Goal: Navigation & Orientation: Find specific page/section

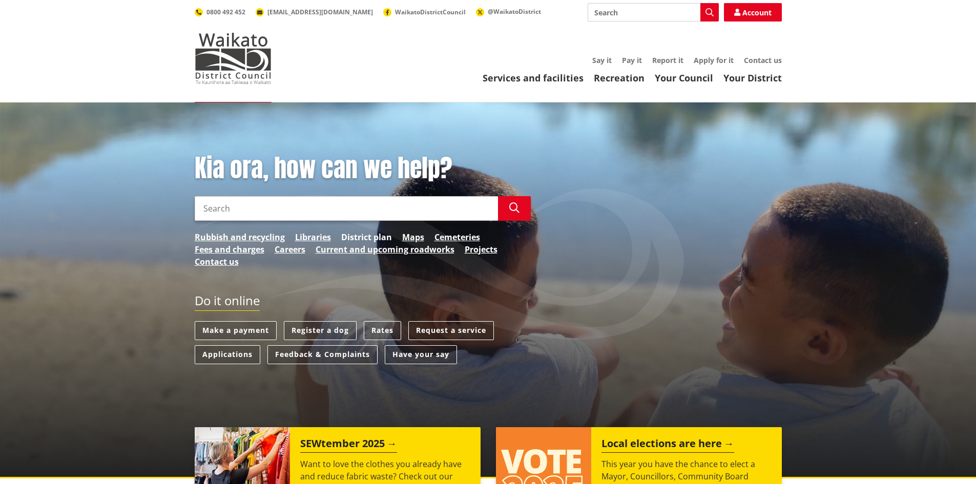
click at [371, 237] on link "District plan" at bounding box center [366, 237] width 51 height 12
click at [405, 239] on link "Maps" at bounding box center [413, 237] width 22 height 12
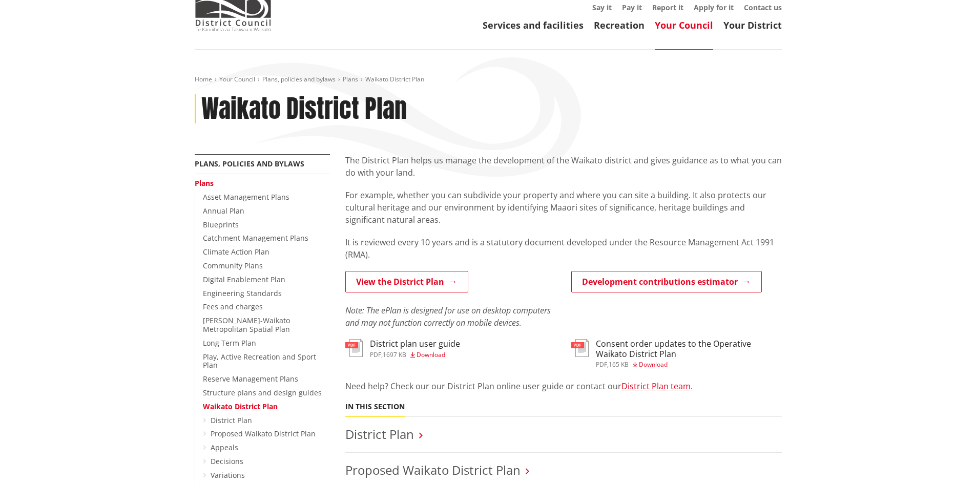
scroll to position [102, 0]
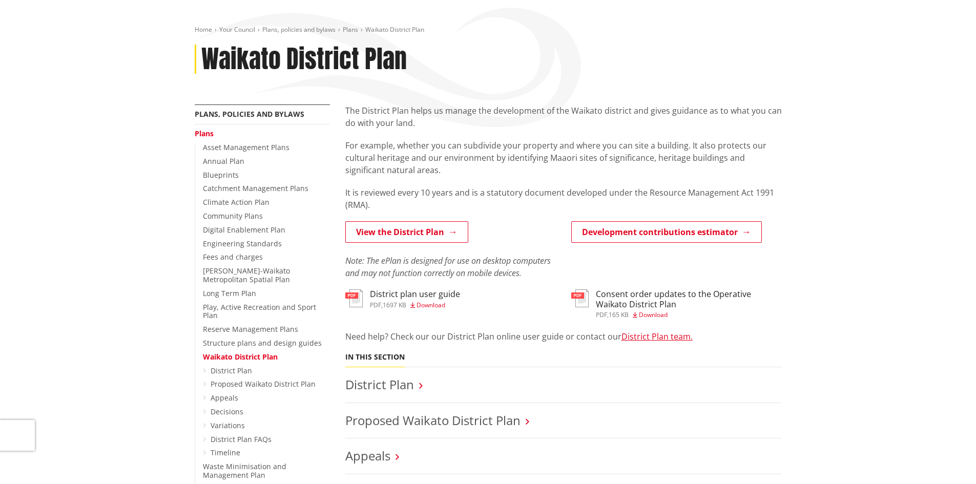
click at [666, 297] on h3 "Consent order updates to the Operative Waikato District Plan" at bounding box center [689, 298] width 186 height 19
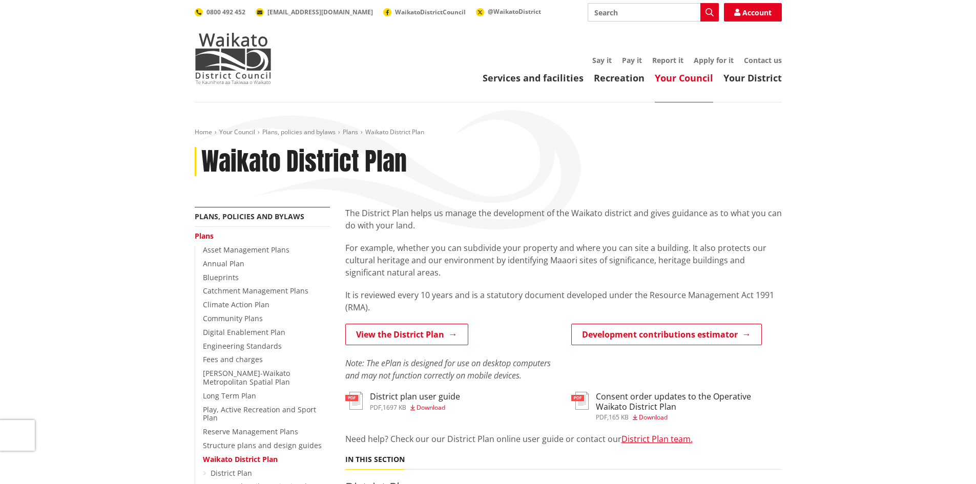
scroll to position [102, 0]
